Goal: Task Accomplishment & Management: Use online tool/utility

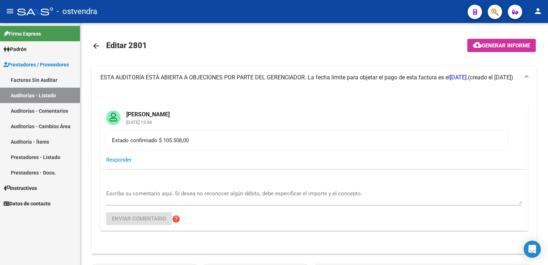
scroll to position [72, 0]
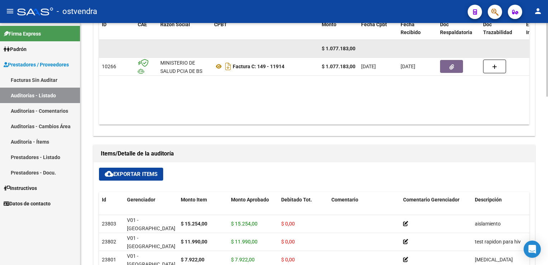
scroll to position [359, 0]
